Goal: Communication & Community: Ask a question

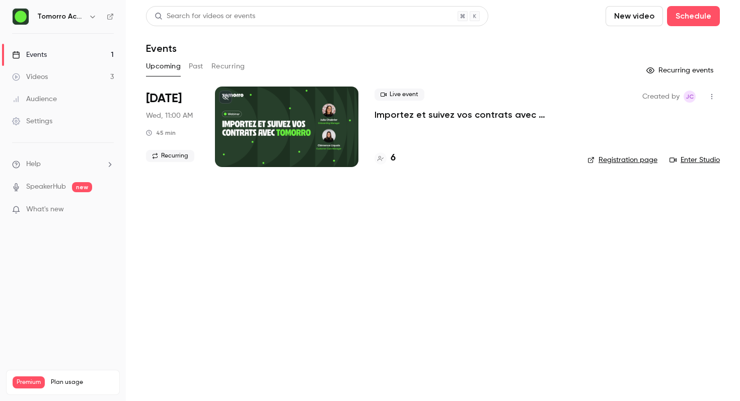
click at [194, 64] on button "Past" at bounding box center [196, 66] width 15 height 16
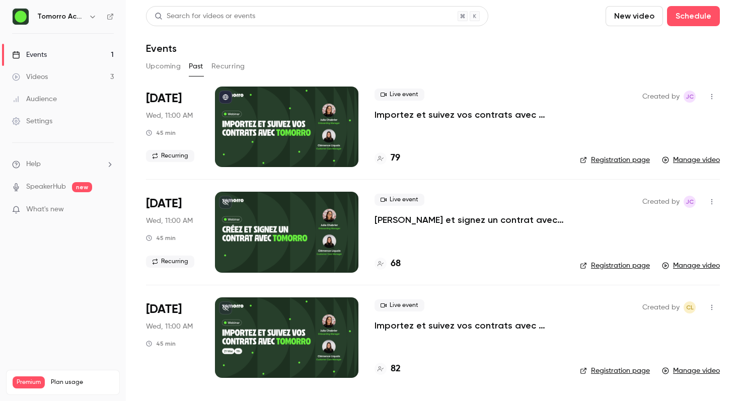
click at [226, 60] on button "Recurring" at bounding box center [228, 66] width 34 height 16
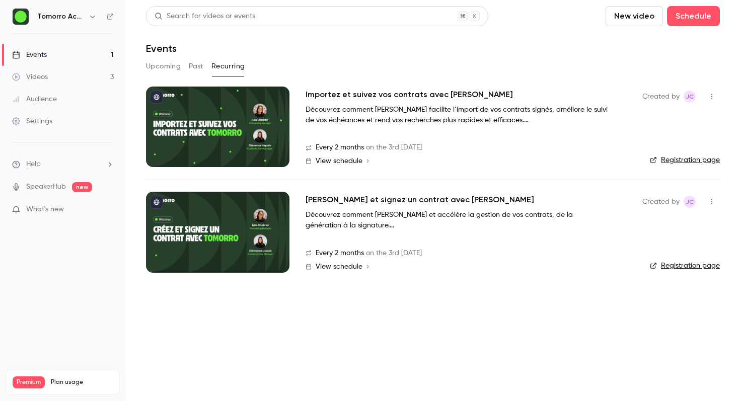
click at [383, 207] on div "[PERSON_NAME] et signez un contrat avec [PERSON_NAME] comment [PERSON_NAME] et …" at bounding box center [466, 212] width 321 height 37
click at [333, 269] on span "View schedule" at bounding box center [339, 266] width 47 height 7
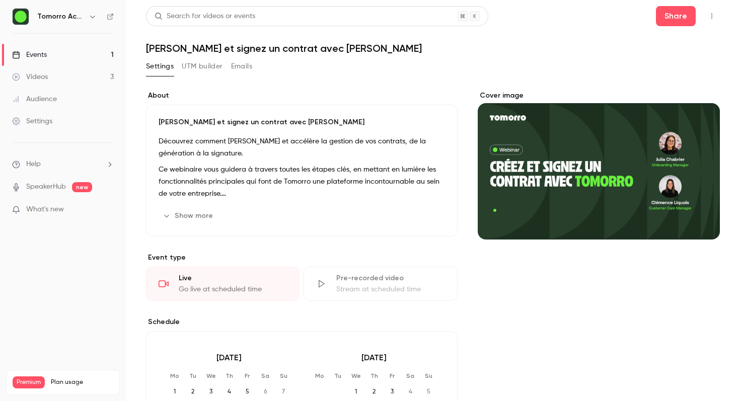
click at [47, 89] on link "Audience" at bounding box center [63, 99] width 126 height 22
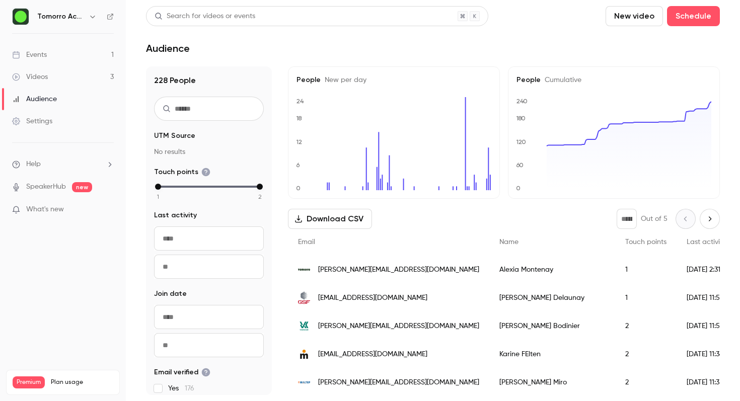
click at [49, 79] on link "Videos 3" at bounding box center [63, 77] width 126 height 22
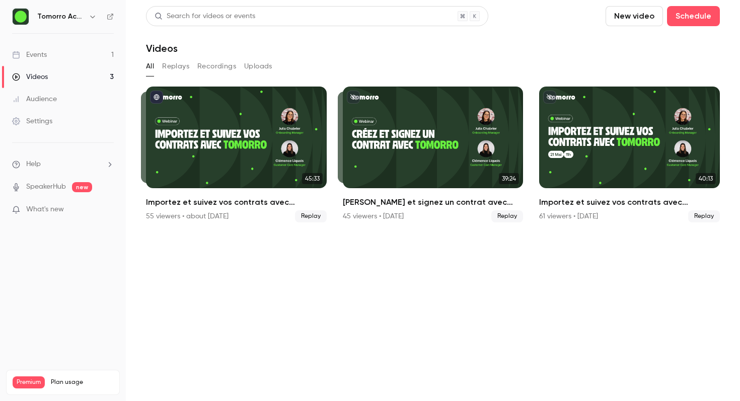
click at [185, 64] on button "Replays" at bounding box center [175, 66] width 27 height 16
click at [212, 64] on button "Recordings" at bounding box center [216, 66] width 39 height 16
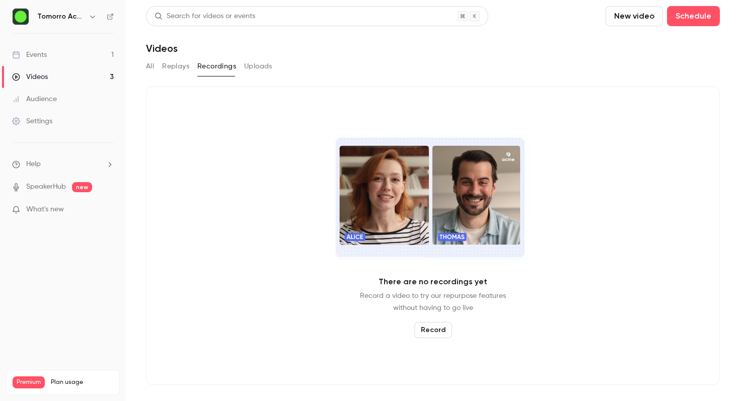
click at [254, 68] on button "Uploads" at bounding box center [258, 66] width 28 height 16
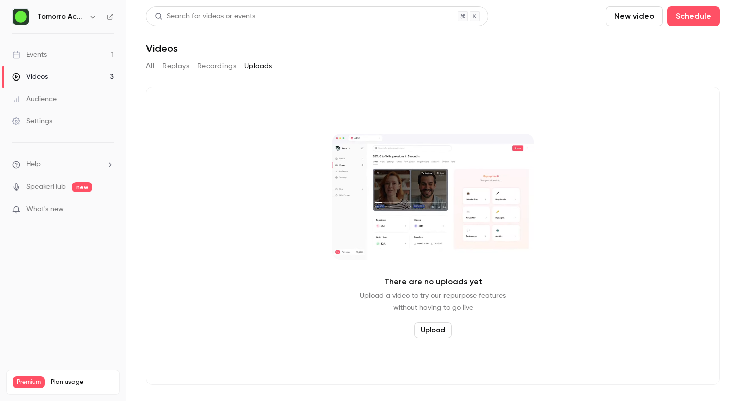
click at [83, 55] on link "Events 1" at bounding box center [63, 55] width 126 height 22
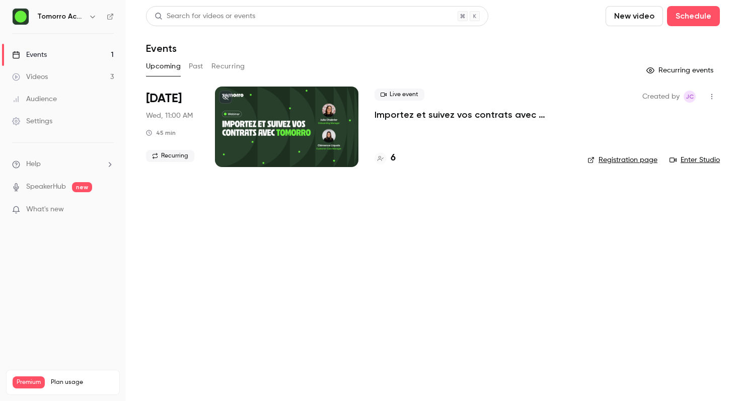
click at [202, 67] on button "Past" at bounding box center [196, 66] width 15 height 16
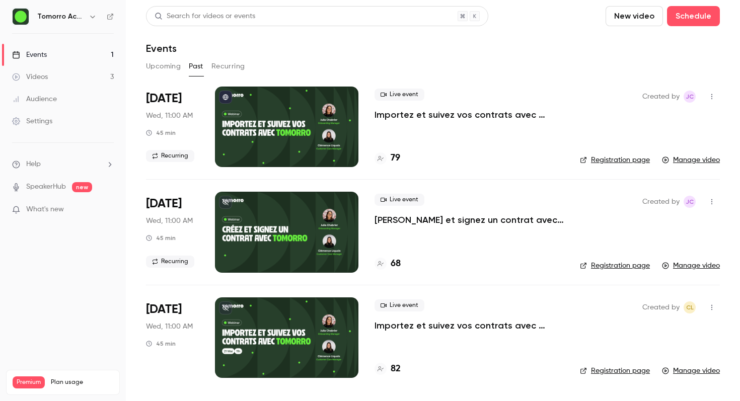
click at [223, 64] on button "Recurring" at bounding box center [228, 66] width 34 height 16
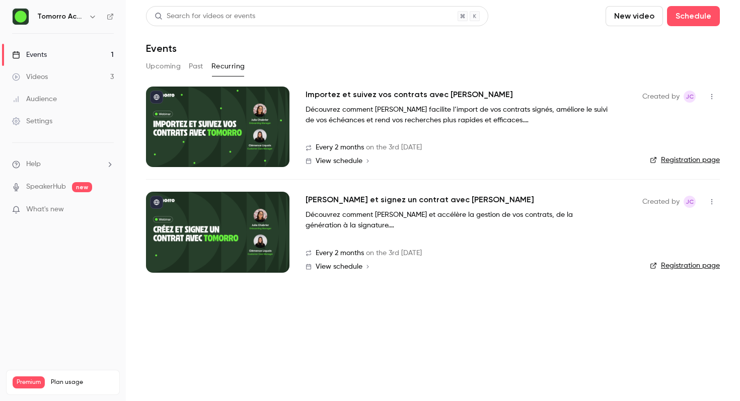
click at [52, 203] on ul "Help SpeakerHub new What's new" at bounding box center [63, 188] width 126 height 90
click at [48, 210] on span "What's new" at bounding box center [45, 209] width 38 height 11
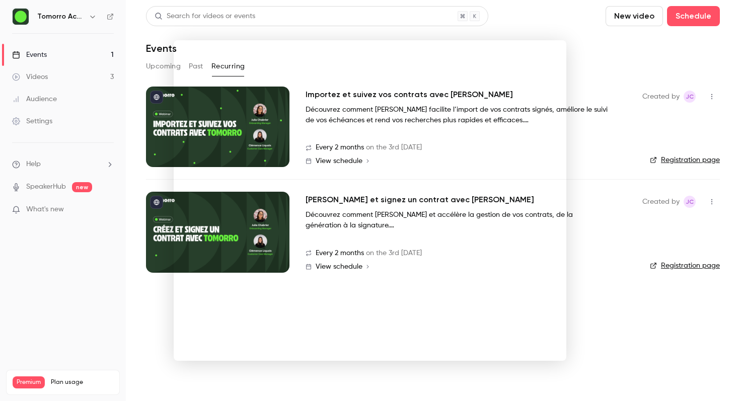
click at [48, 210] on div at bounding box center [370, 200] width 740 height 401
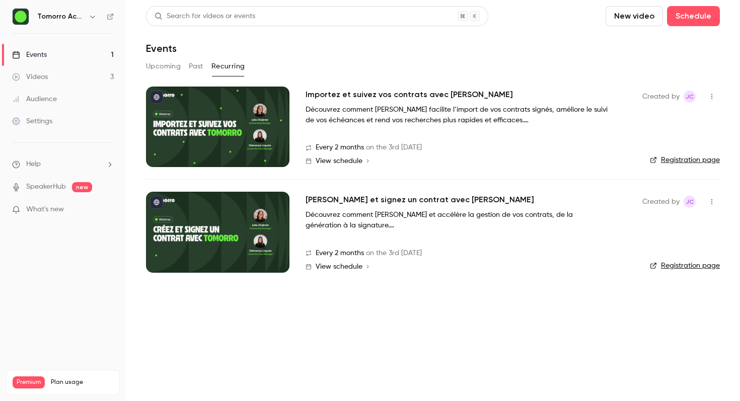
click at [58, 169] on li "Help" at bounding box center [63, 164] width 102 height 11
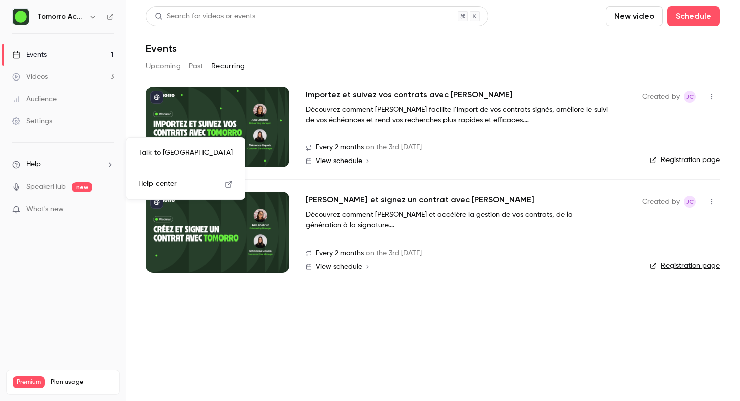
click at [149, 150] on link "Talk to [GEOGRAPHIC_DATA]" at bounding box center [185, 153] width 110 height 27
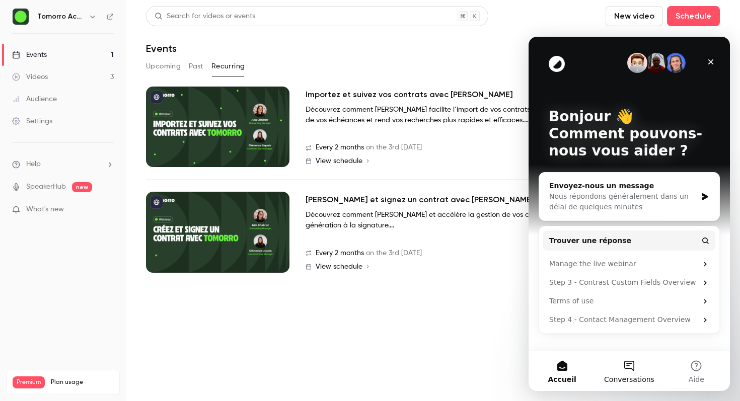
click at [619, 374] on button "Conversations" at bounding box center [629, 371] width 67 height 40
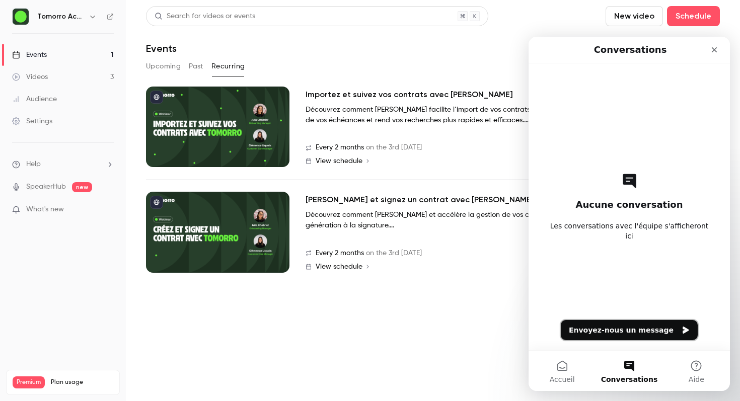
click at [611, 326] on button "Envoyez-nous un message" at bounding box center [629, 330] width 137 height 20
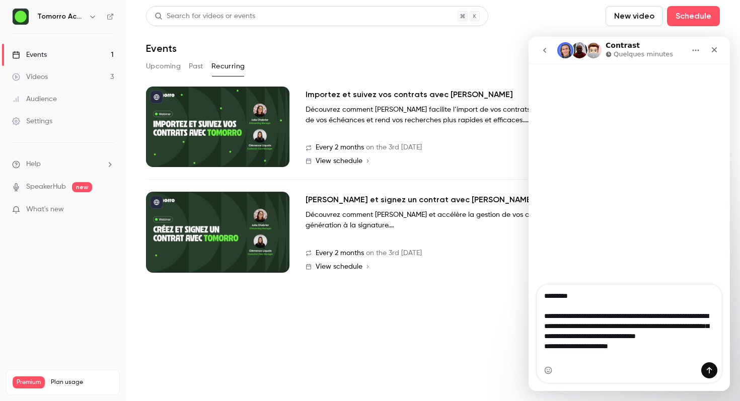
type textarea "**********"
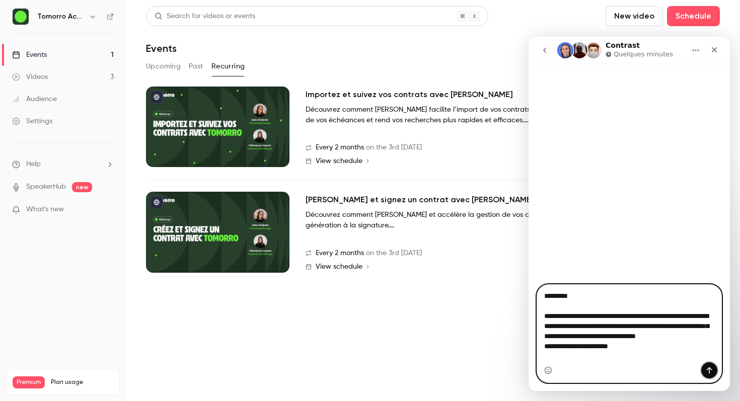
click at [711, 367] on icon "Envoyer un message…" at bounding box center [709, 371] width 8 height 8
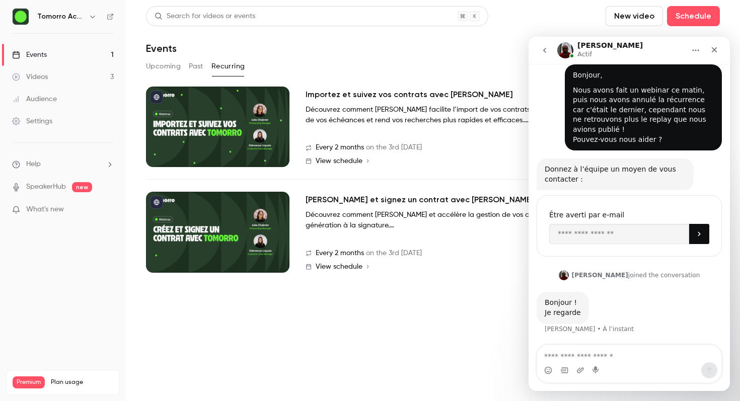
scroll to position [2, 0]
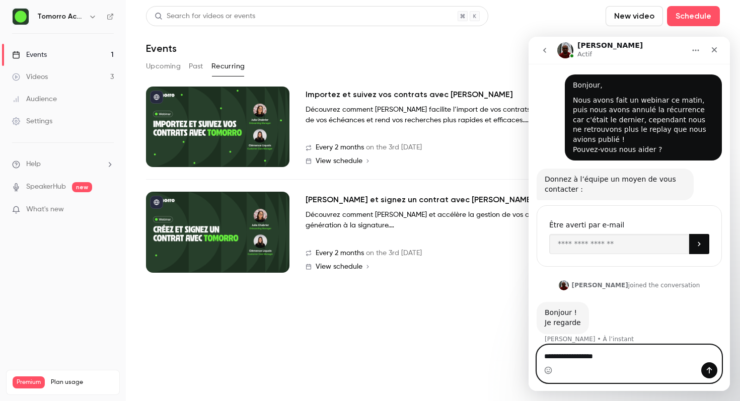
type textarea "**********"
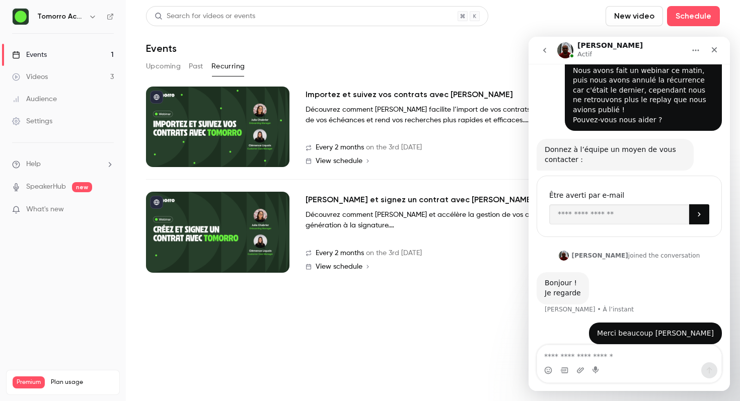
click at [73, 83] on link "Videos 3" at bounding box center [63, 77] width 126 height 22
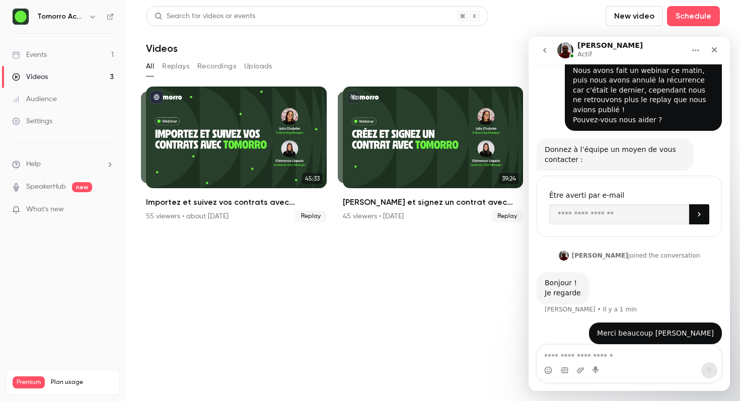
click at [54, 18] on h6 "Tomorro Academy" at bounding box center [60, 17] width 47 height 10
click at [93, 18] on icon "button" at bounding box center [93, 17] width 8 height 8
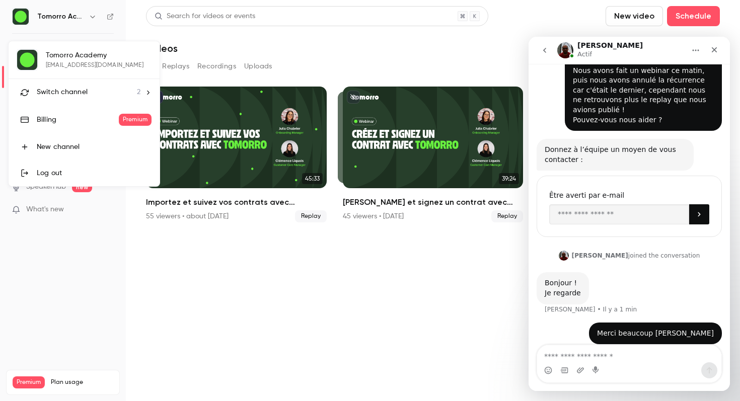
click at [103, 66] on div "Tomorro Academy [EMAIL_ADDRESS][DOMAIN_NAME] Switch channel 2 Billing Premium N…" at bounding box center [84, 113] width 151 height 145
click at [163, 218] on div at bounding box center [370, 200] width 740 height 401
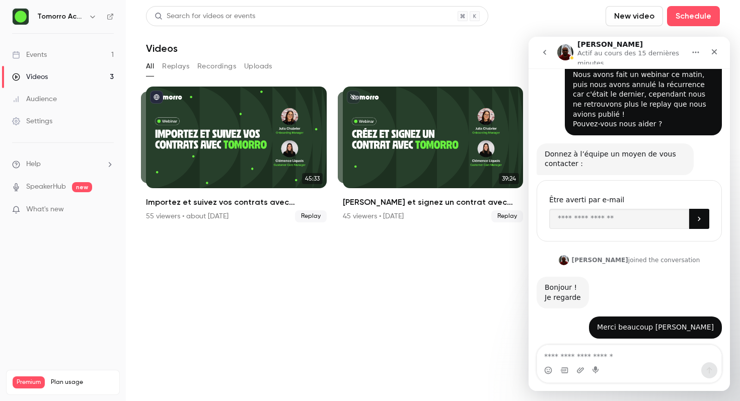
scroll to position [65, 0]
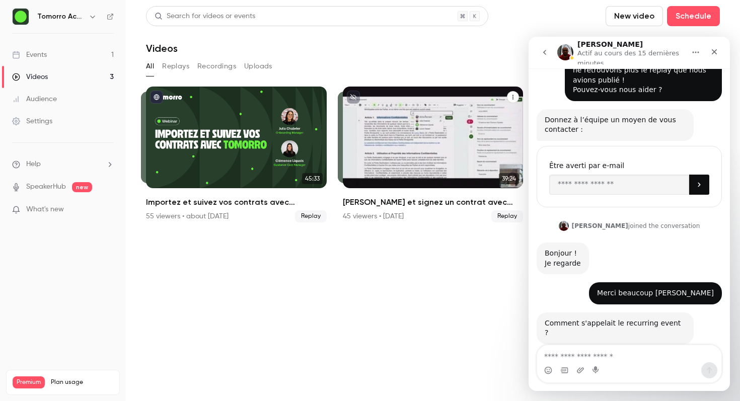
click at [423, 203] on h2 "[PERSON_NAME] et signez un contrat avec [PERSON_NAME]" at bounding box center [433, 202] width 181 height 12
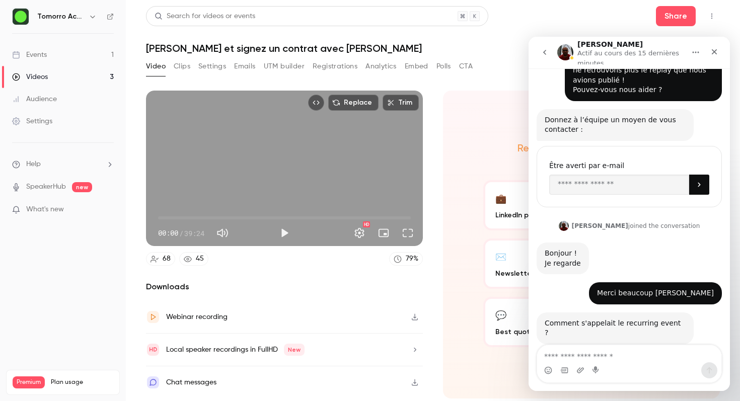
click at [207, 45] on h1 "[PERSON_NAME] et signez un contrat avec [PERSON_NAME]" at bounding box center [433, 48] width 574 height 12
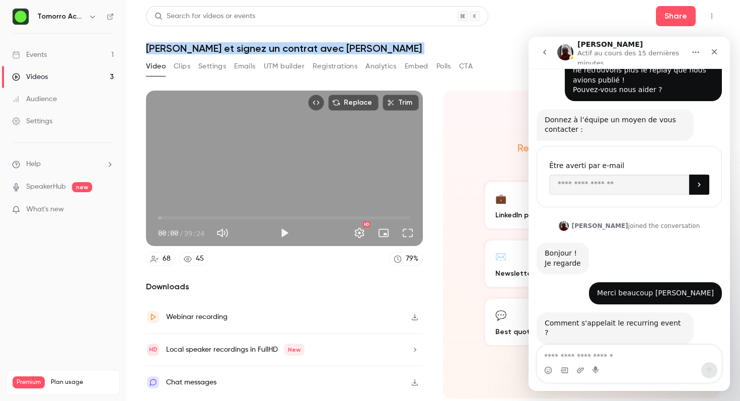
click at [207, 45] on h1 "[PERSON_NAME] et signez un contrat avec [PERSON_NAME]" at bounding box center [433, 48] width 574 height 12
copy div "[PERSON_NAME] et signez un contrat avec Tomorro Video Clips Settings Emails UTM…"
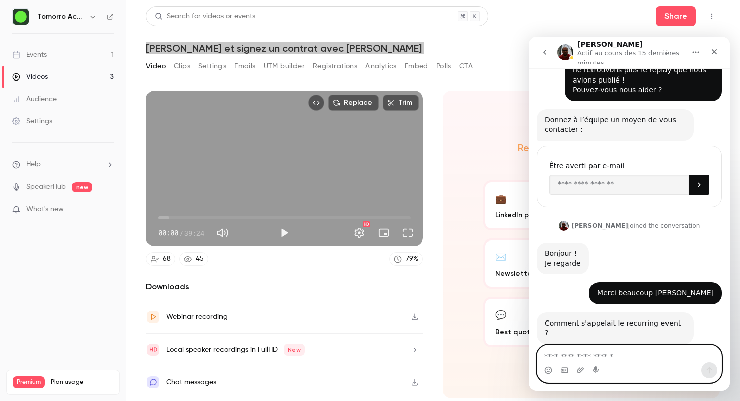
click at [562, 352] on textarea "Envoyer un message..." at bounding box center [629, 353] width 184 height 17
paste textarea "**********"
type textarea "**********"
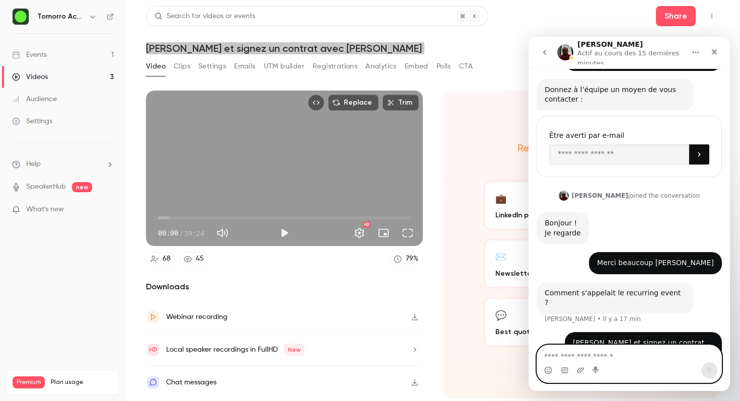
scroll to position [106, 0]
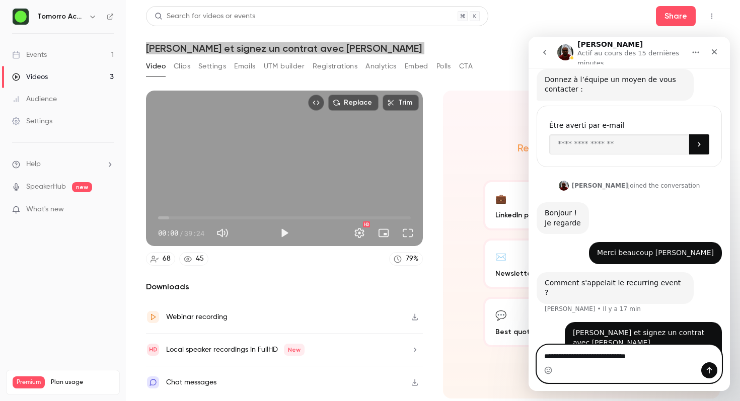
type textarea "**********"
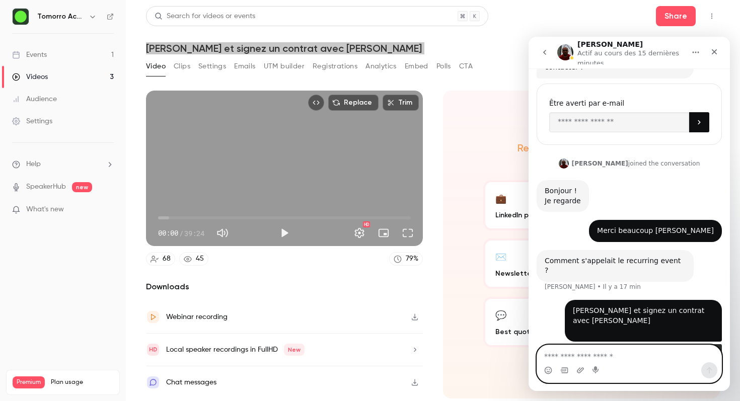
scroll to position [128, 0]
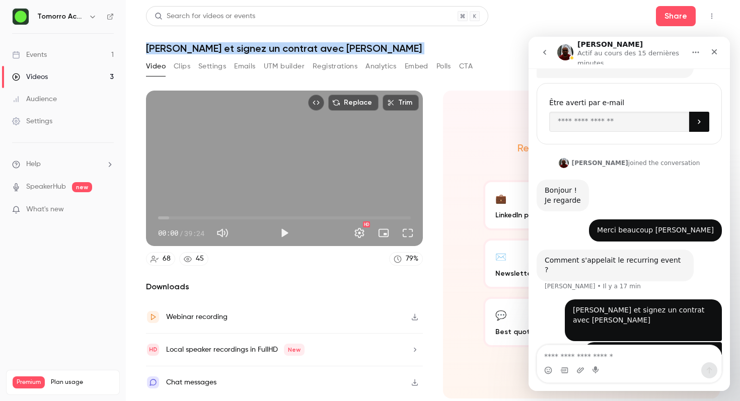
click at [79, 77] on link "Videos 3" at bounding box center [63, 77] width 126 height 22
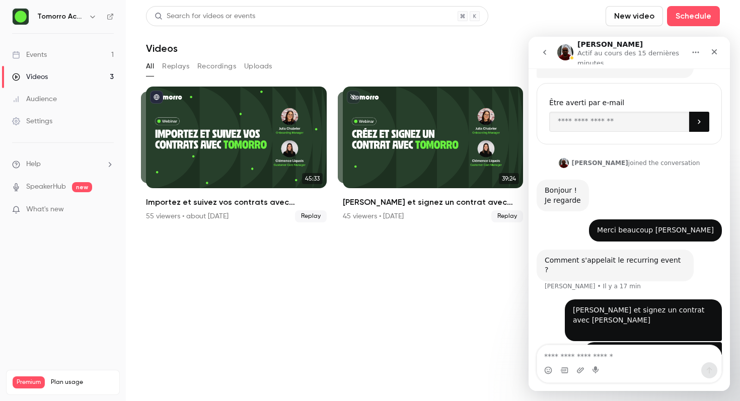
scroll to position [124, 0]
click at [172, 68] on button "Replays" at bounding box center [175, 66] width 27 height 16
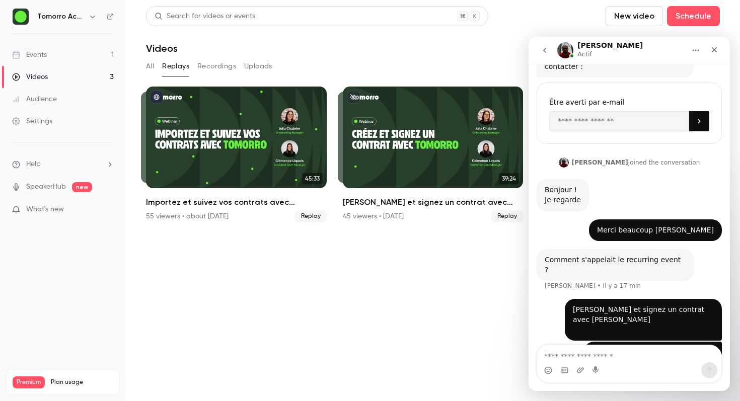
click at [211, 67] on button "Recordings" at bounding box center [216, 66] width 39 height 16
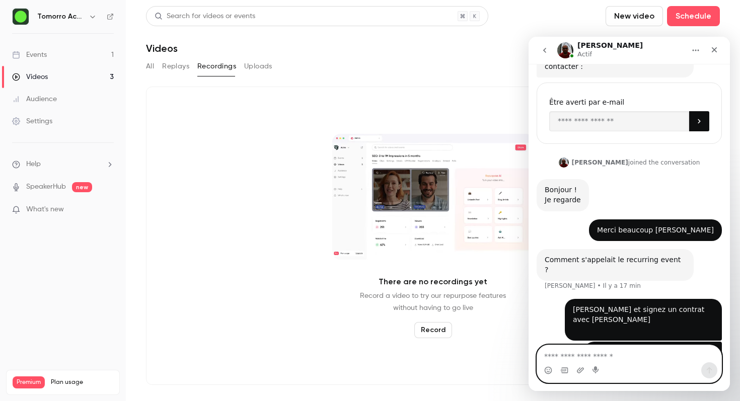
click at [569, 355] on textarea "Envoyer un message..." at bounding box center [629, 353] width 184 height 17
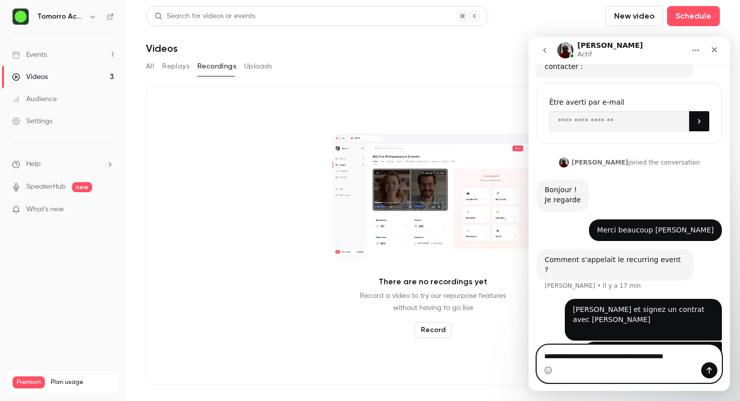
type textarea "**********"
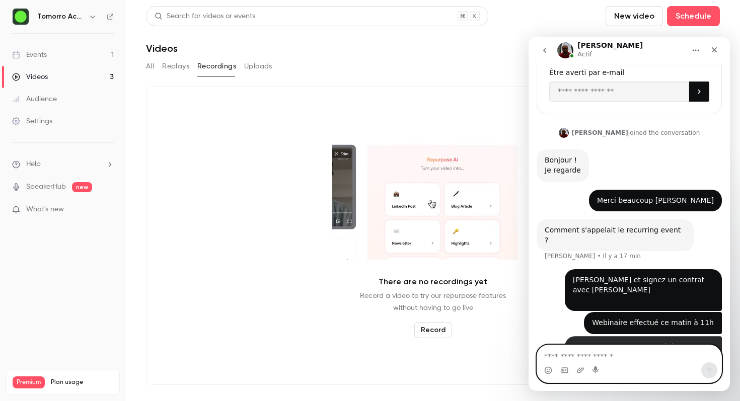
scroll to position [157, 0]
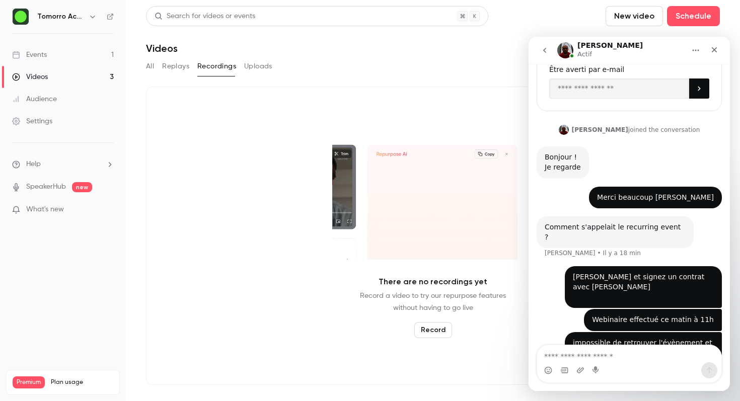
click at [63, 94] on link "Audience" at bounding box center [63, 99] width 126 height 22
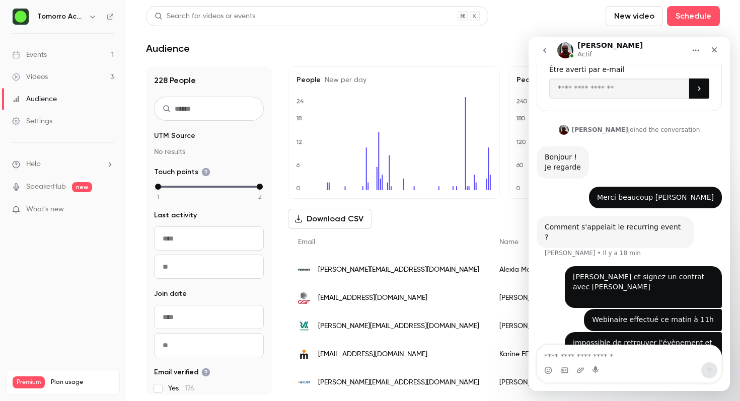
click at [41, 74] on div "Videos" at bounding box center [30, 77] width 36 height 10
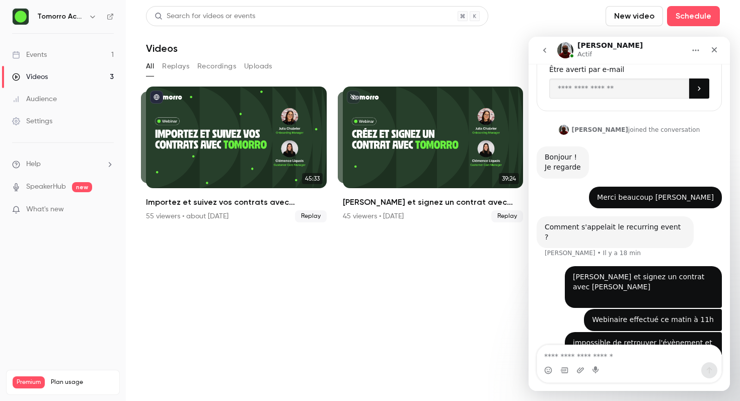
click at [58, 54] on link "Events 1" at bounding box center [63, 55] width 126 height 22
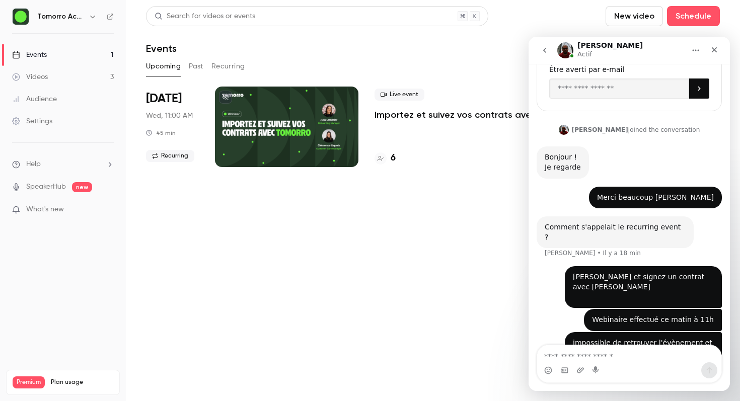
click at [182, 66] on div "Upcoming Past Recurring" at bounding box center [433, 66] width 574 height 16
click at [194, 66] on button "Past" at bounding box center [196, 66] width 15 height 16
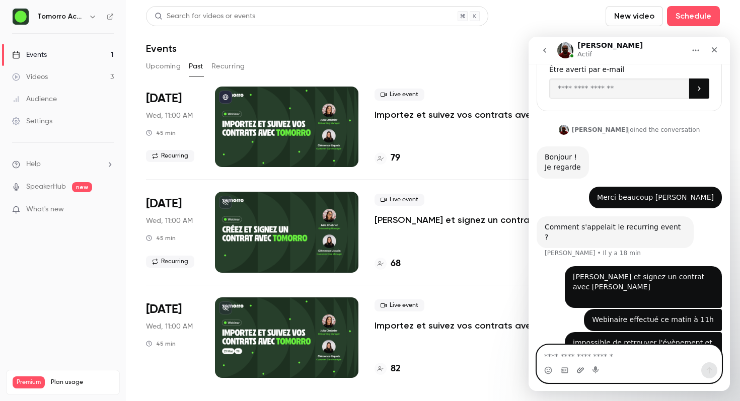
click at [578, 372] on icon "Télécharger la pièce jointe" at bounding box center [580, 371] width 8 height 8
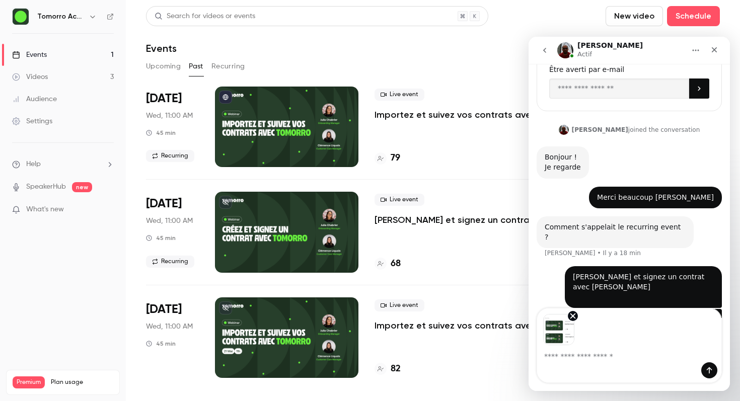
scroll to position [194, 0]
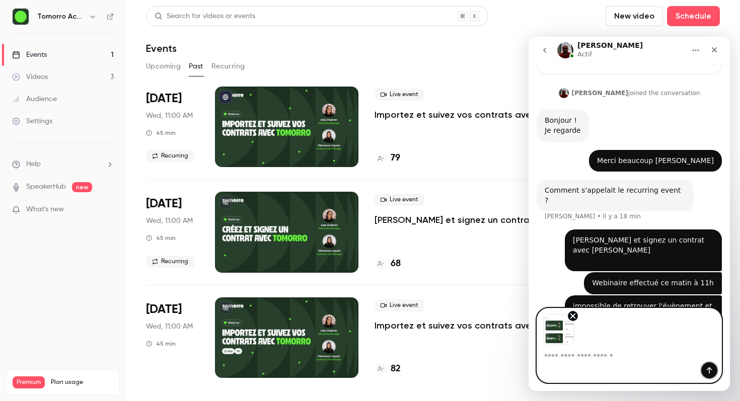
click at [708, 371] on icon "Envoyer un message…" at bounding box center [709, 371] width 8 height 8
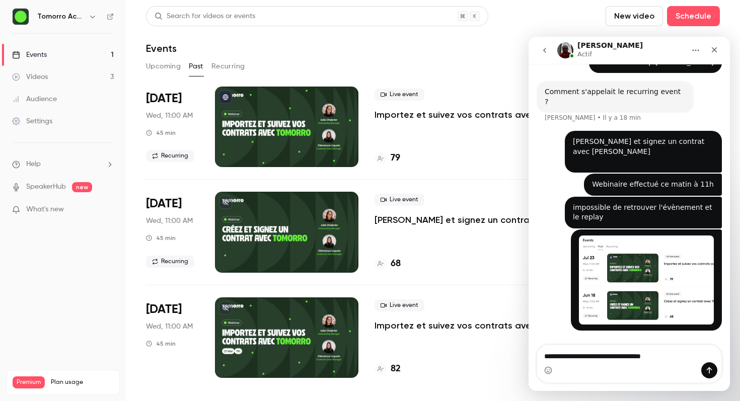
scroll to position [298, 0]
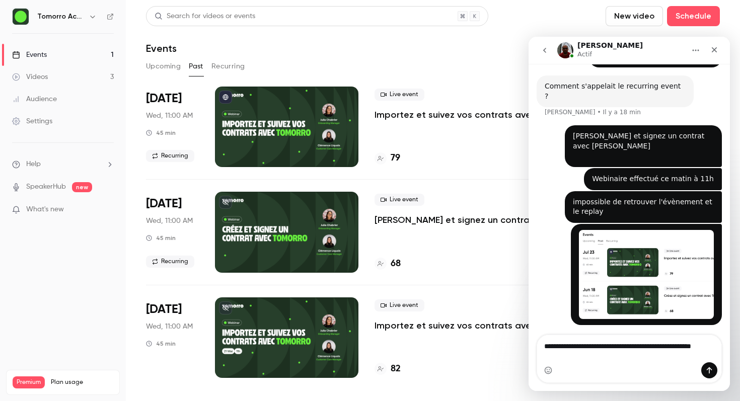
type textarea "**********"
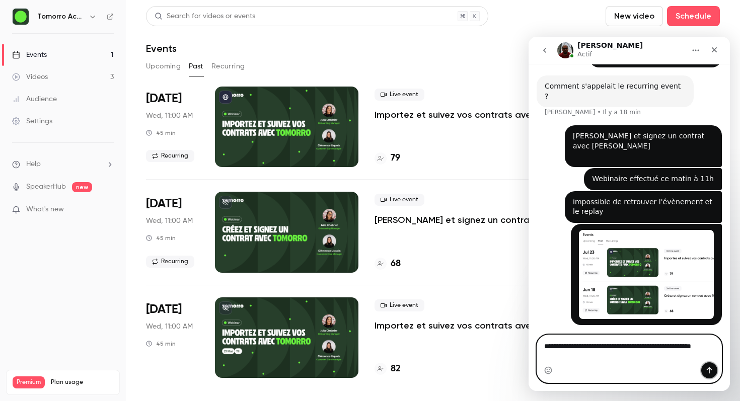
click at [707, 366] on button "Envoyer un message…" at bounding box center [709, 371] width 16 height 16
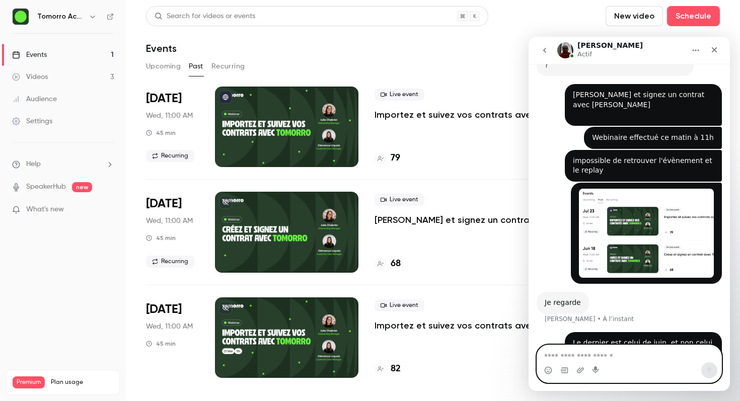
scroll to position [329, 0]
click at [720, 49] on div "Fermer" at bounding box center [714, 50] width 18 height 18
